Goal: Information Seeking & Learning: Learn about a topic

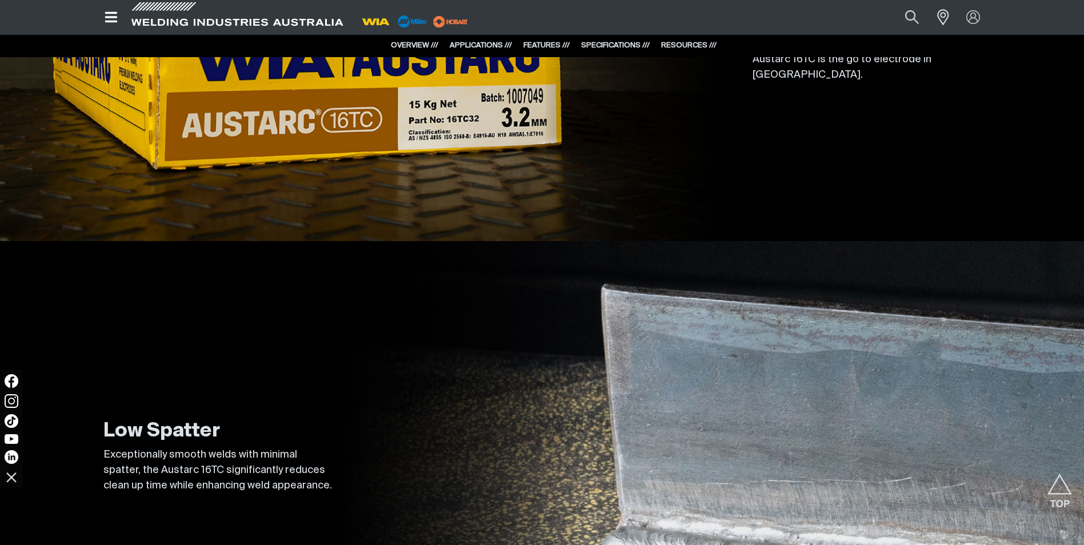
scroll to position [2168, 0]
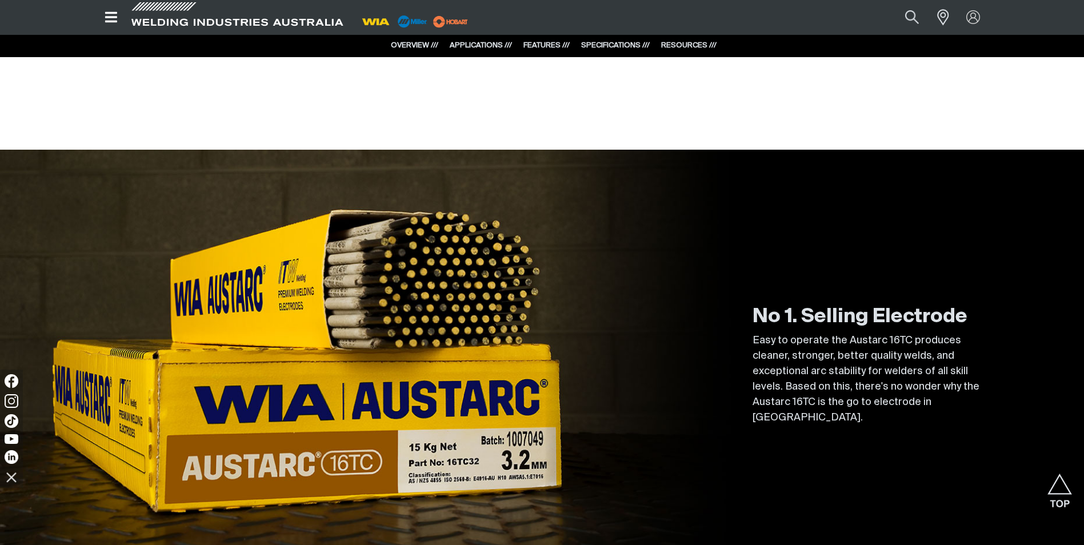
click at [417, 45] on link "OVERVIEW ///" at bounding box center [414, 45] width 47 height 7
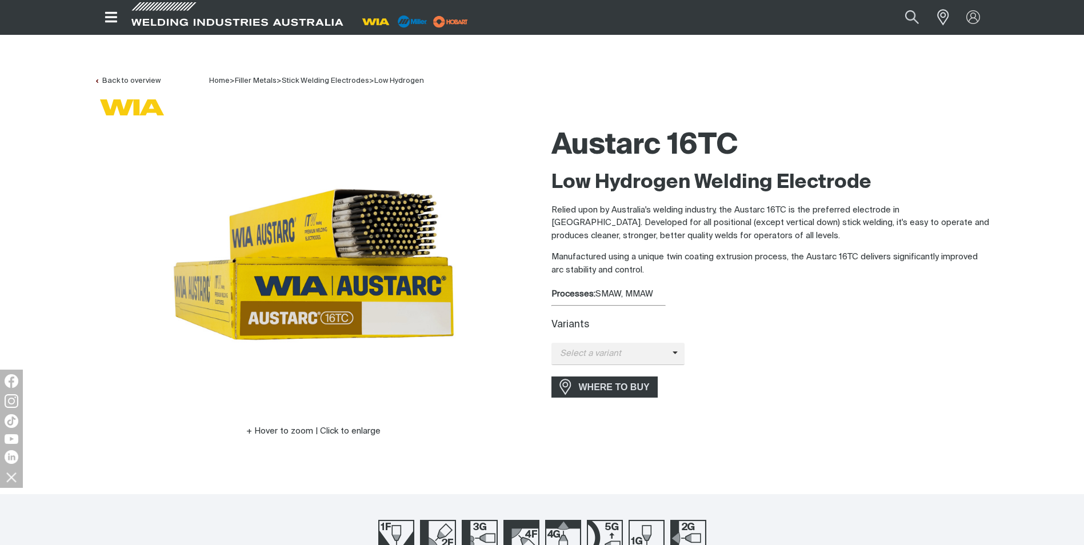
scroll to position [0, 0]
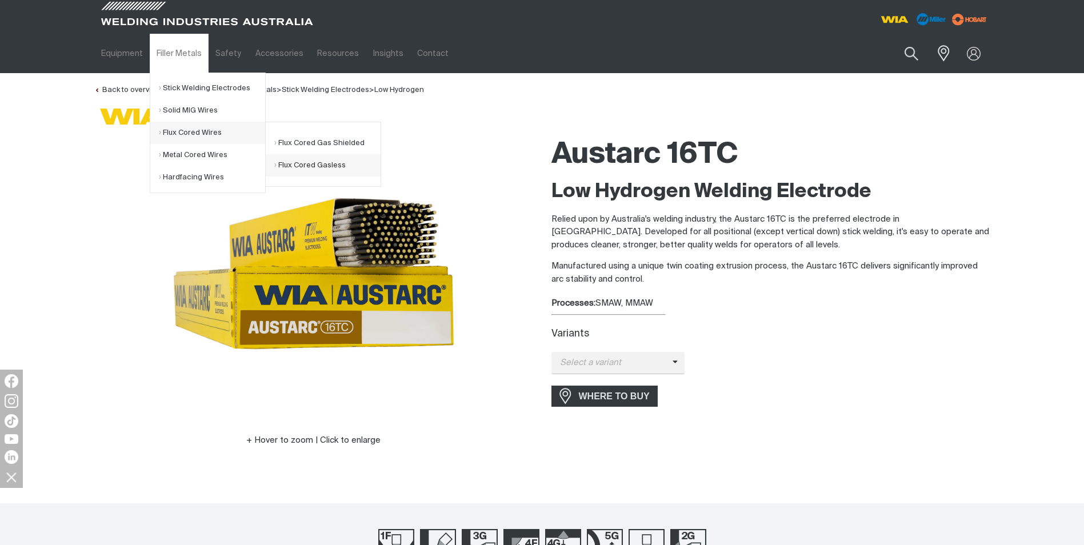
click at [337, 162] on link "Flux Cored Gasless" at bounding box center [327, 165] width 106 height 22
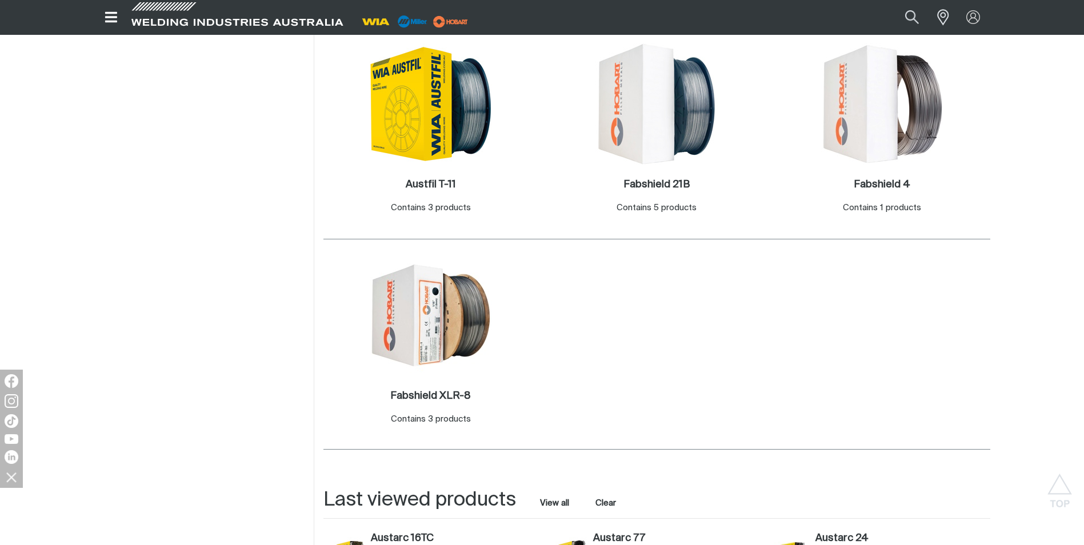
scroll to position [343, 0]
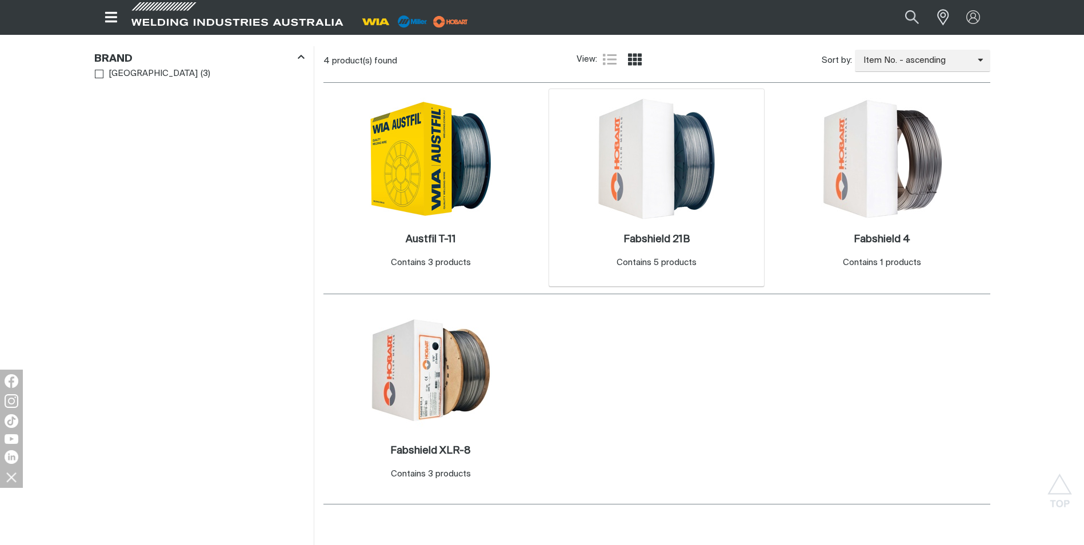
click at [617, 238] on div "Fabshield 21B . Contains 5 products" at bounding box center [657, 251] width 80 height 37
click at [641, 237] on h2 "Fabshield 21B ." at bounding box center [657, 239] width 66 height 10
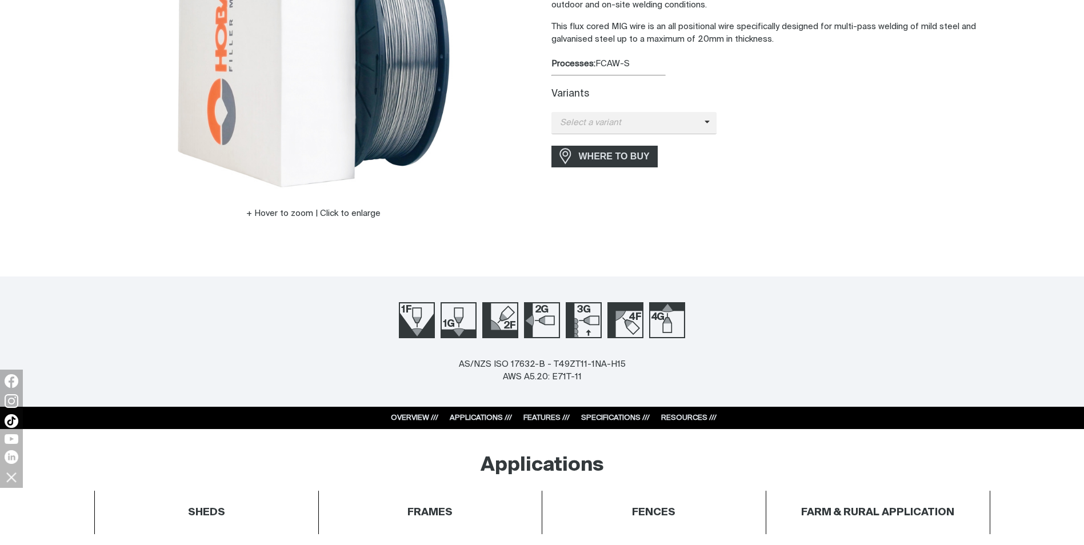
scroll to position [343, 0]
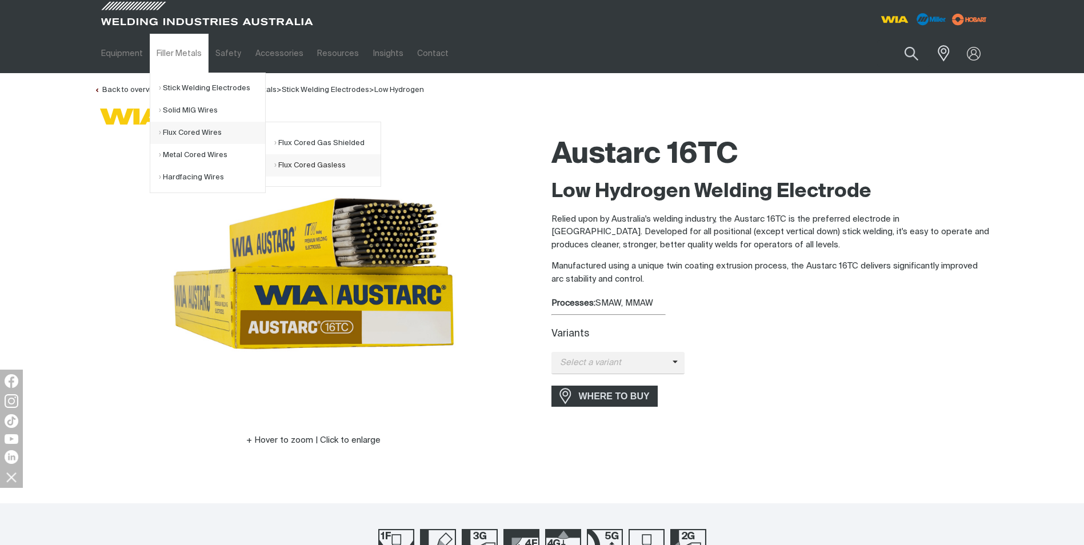
click at [301, 163] on link "Flux Cored Gasless" at bounding box center [327, 165] width 106 height 22
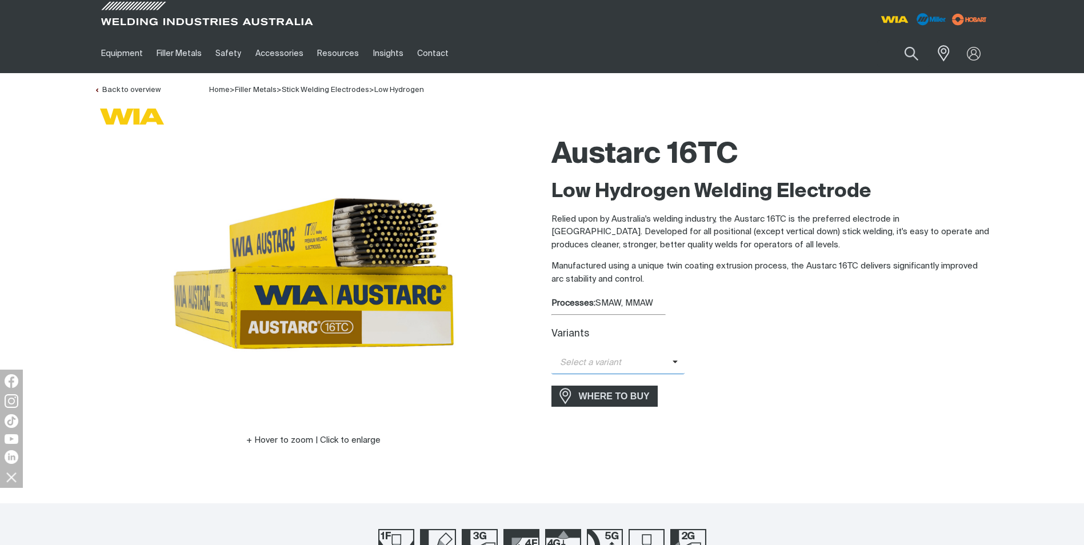
click at [647, 366] on span "Select a variant" at bounding box center [612, 363] width 121 height 13
click at [820, 400] on div "WHERE TO BUY" at bounding box center [771, 396] width 439 height 21
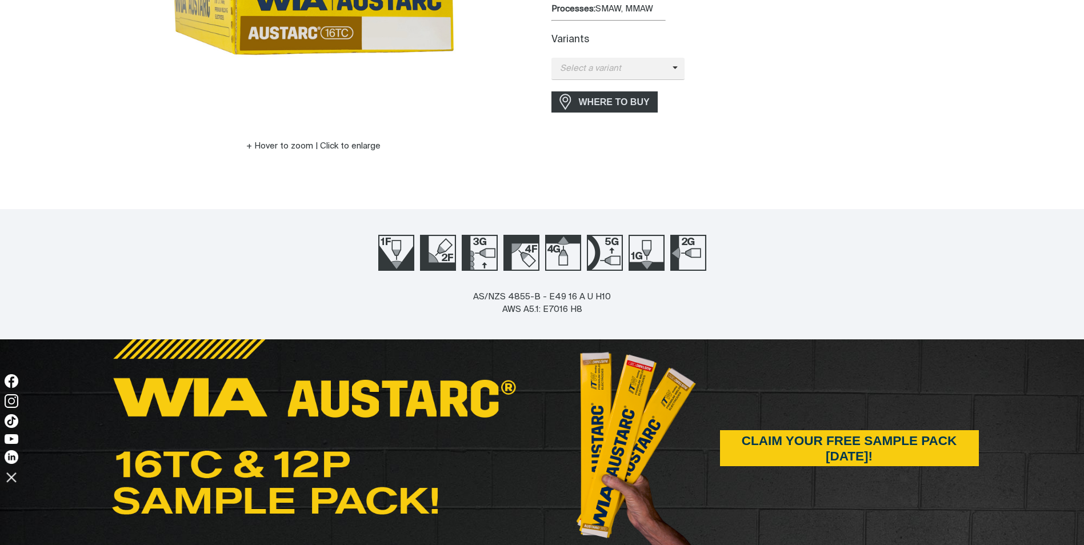
scroll to position [457, 0]
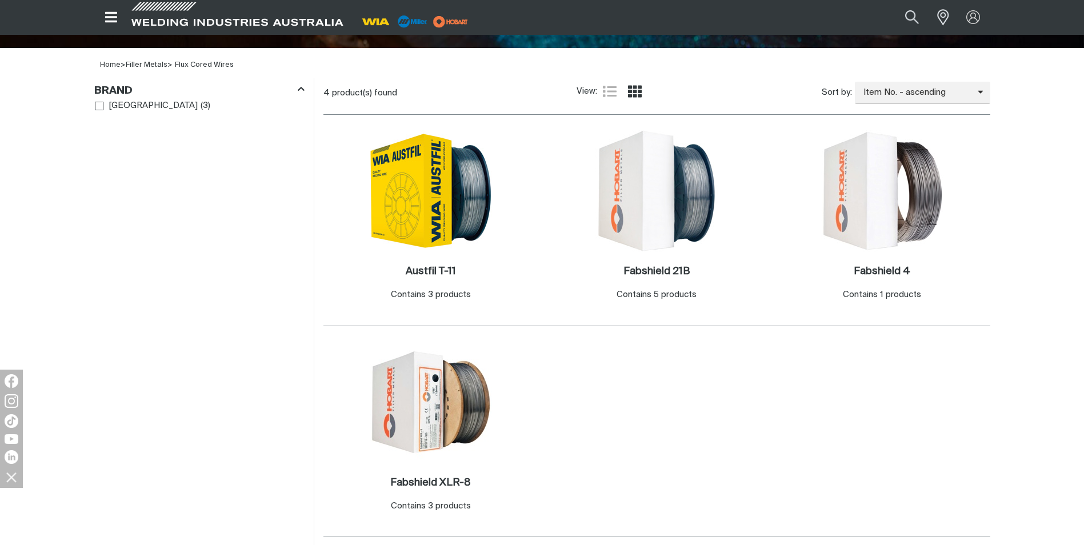
scroll to position [400, 0]
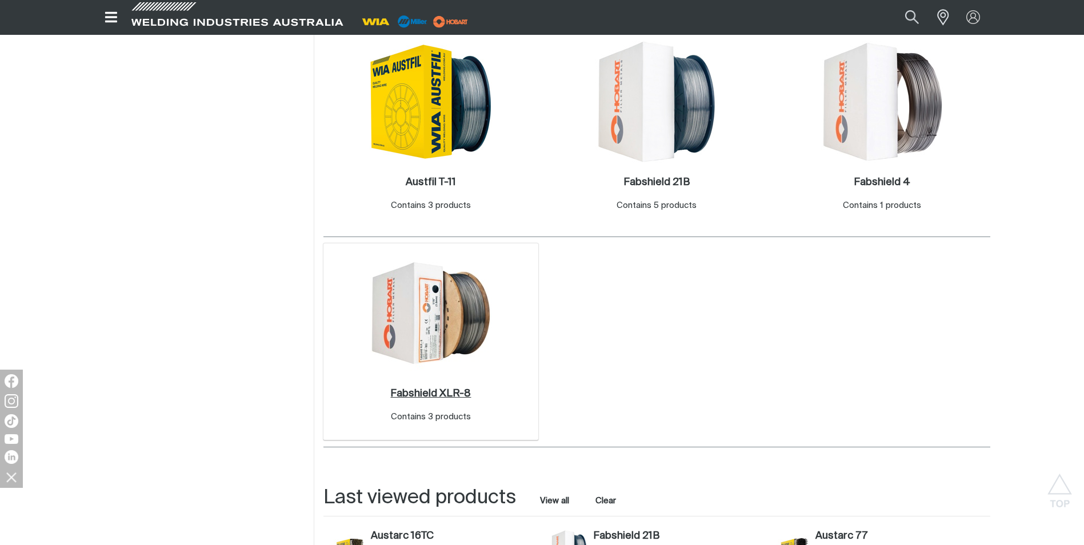
click at [463, 397] on h2 "Fabshield XLR-8 ." at bounding box center [430, 394] width 81 height 10
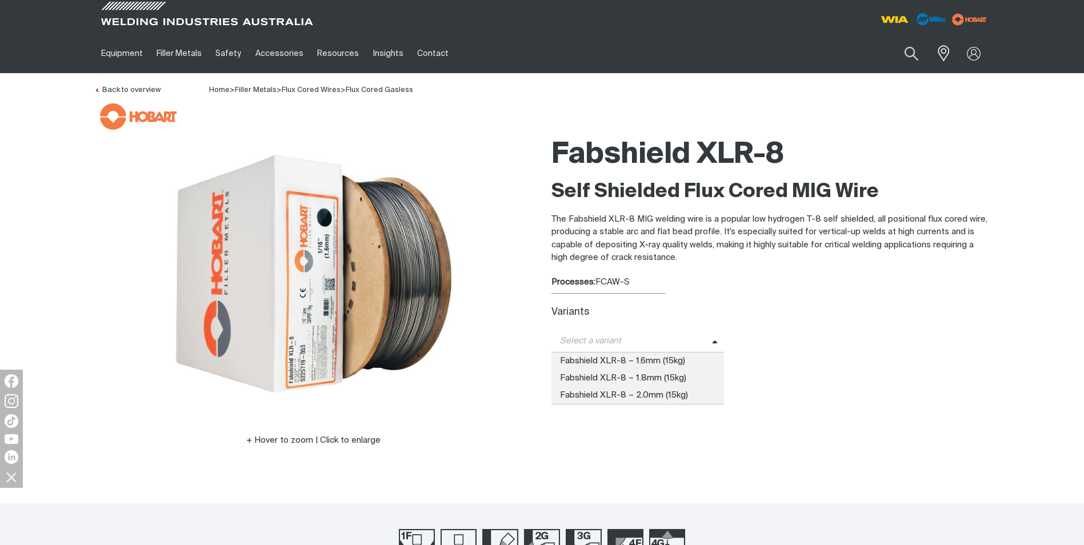
click at [645, 341] on span "Select a variant" at bounding box center [632, 341] width 161 height 13
click at [673, 377] on span "Fabshield XLR-8 – 1.8mm (15kg)" at bounding box center [638, 378] width 173 height 17
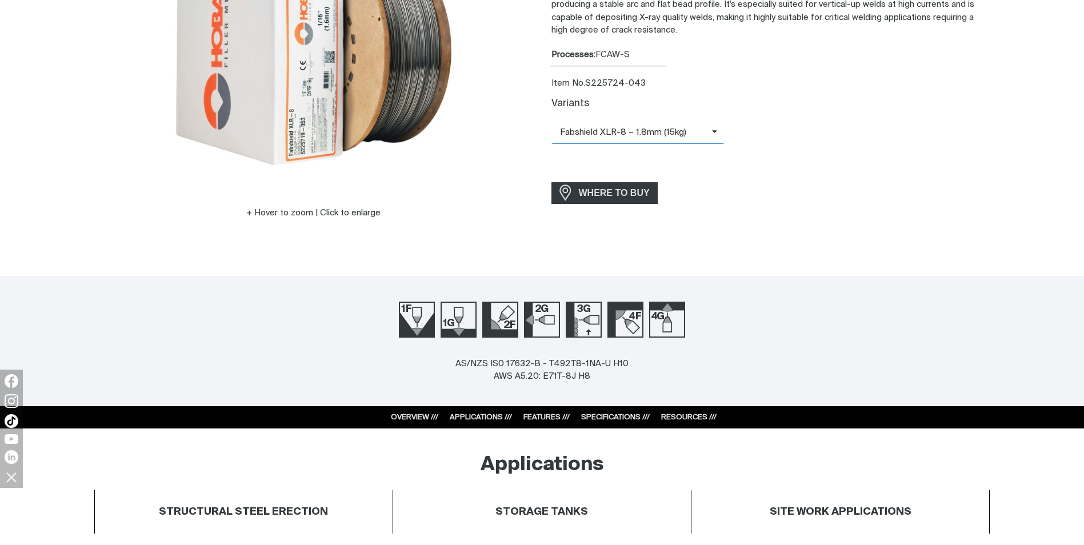
scroll to position [343, 0]
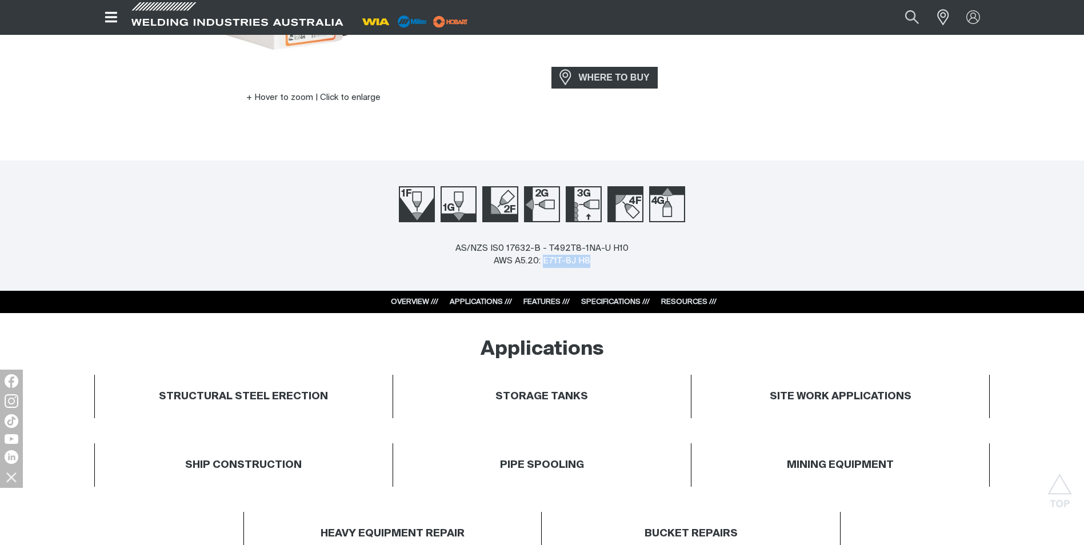
drag, startPoint x: 544, startPoint y: 262, endPoint x: 586, endPoint y: 262, distance: 42.3
click at [586, 262] on div "AS/NZS IS0 17632-B - T492T8-1NA-U H10 AWS A5.20: E71T-8J H8" at bounding box center [542, 255] width 173 height 26
copy div "E71T-8J H8"
click at [606, 275] on div "AS/NZS IS0 17632-B - T492T8-1NA-U H10 AWS A5.20: E71T-8J H8" at bounding box center [542, 266] width 1084 height 49
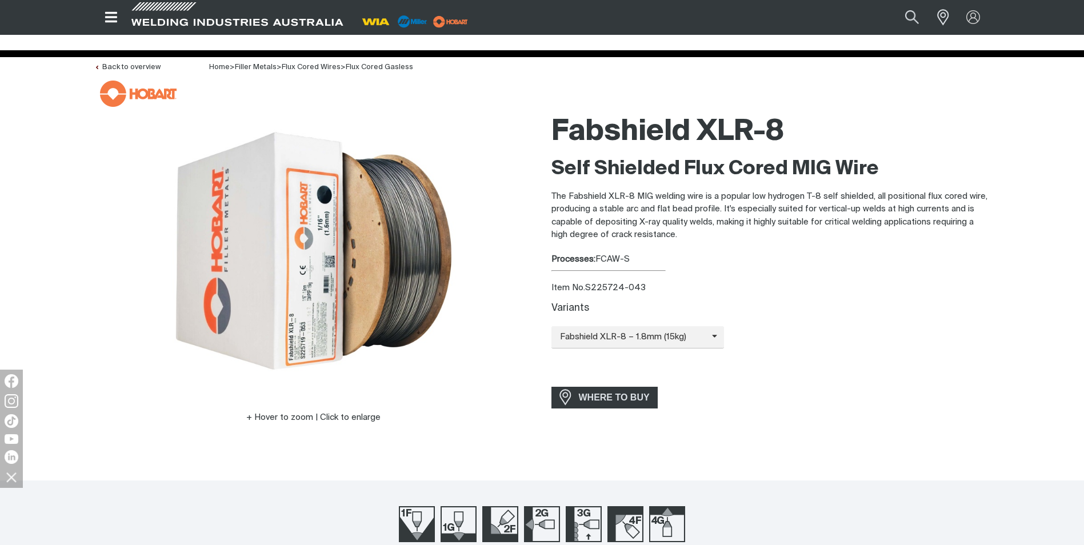
scroll to position [0, 0]
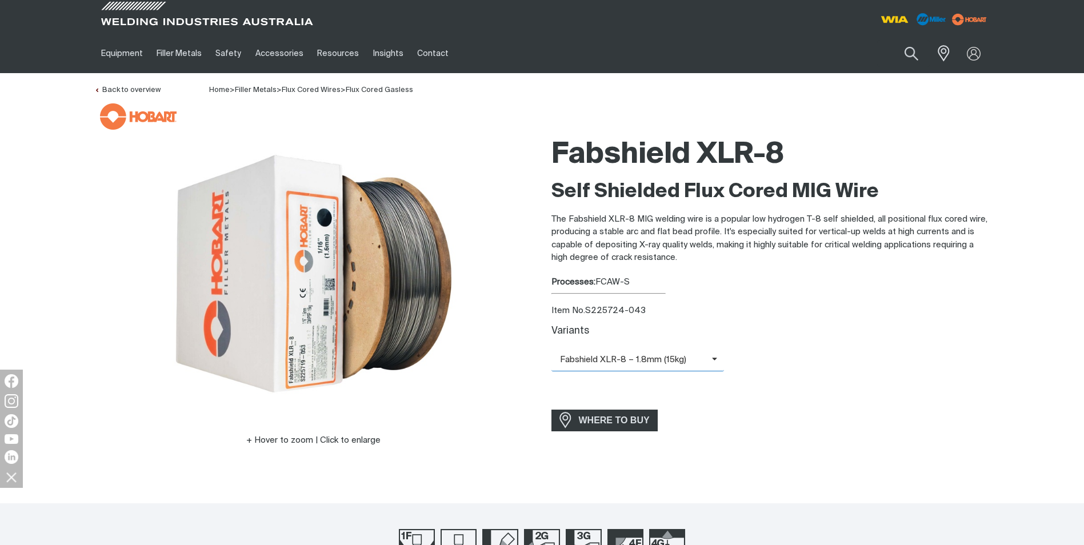
click at [665, 368] on span "Fabshield XLR-8 – 1.8mm (15kg)" at bounding box center [638, 360] width 173 height 22
click at [858, 386] on div "Variants Fabshield XLR-8 – 1.8mm (15kg) Fabshield XLR-8 – 1.6mm (15kg) Fabshiel…" at bounding box center [771, 362] width 439 height 73
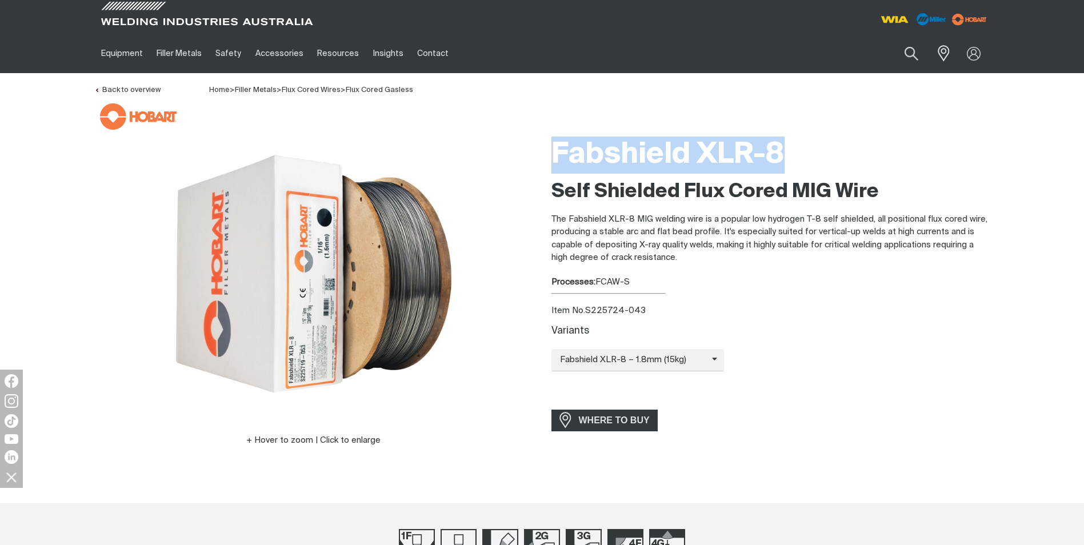
drag, startPoint x: 554, startPoint y: 151, endPoint x: 777, endPoint y: 155, distance: 222.4
click at [777, 155] on h1 "Fabshield XLR-8" at bounding box center [771, 155] width 439 height 37
copy h1 "Fabshield XLR-8"
